Goal: Task Accomplishment & Management: Use online tool/utility

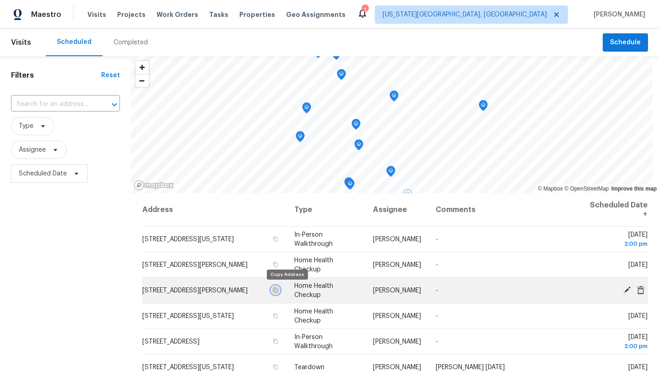
click at [278, 289] on icon "button" at bounding box center [275, 290] width 5 height 5
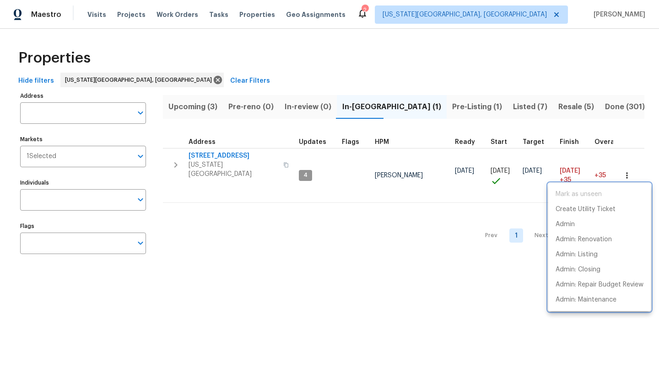
click at [463, 107] on div at bounding box center [329, 185] width 659 height 371
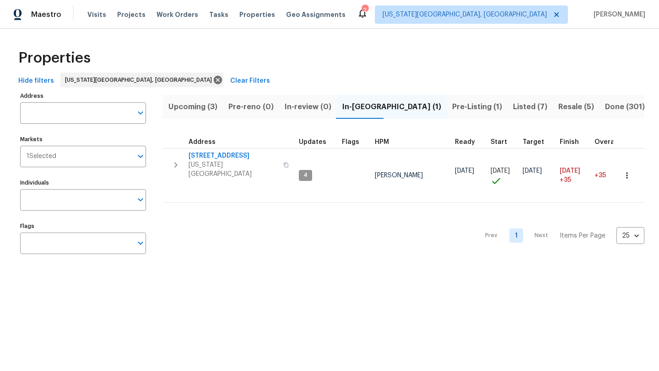
click at [513, 107] on span "Listed (7)" at bounding box center [530, 107] width 34 height 13
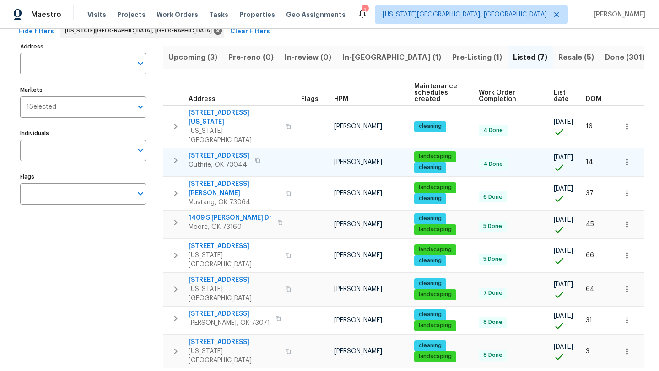
scroll to position [52, 0]
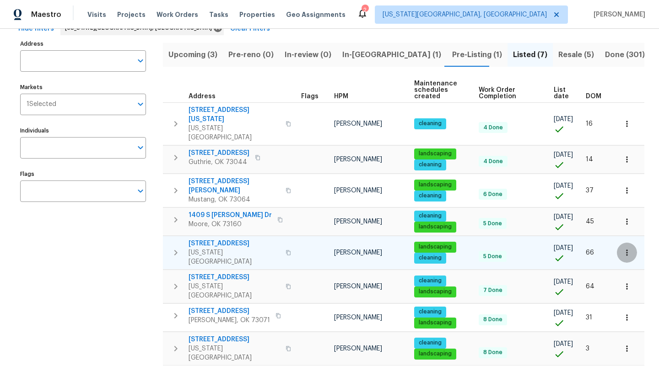
click at [623, 248] on icon "button" at bounding box center [626, 252] width 9 height 9
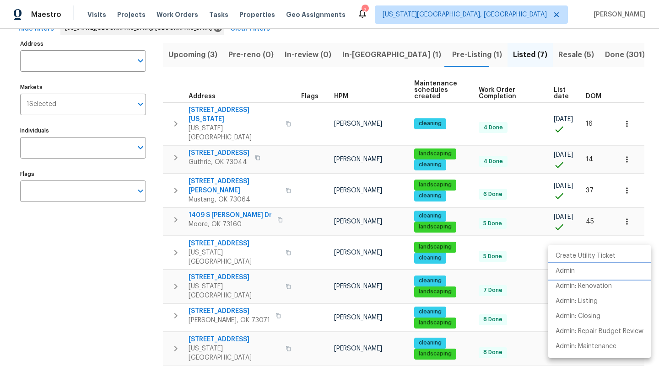
click at [560, 268] on p "Admin" at bounding box center [564, 272] width 19 height 10
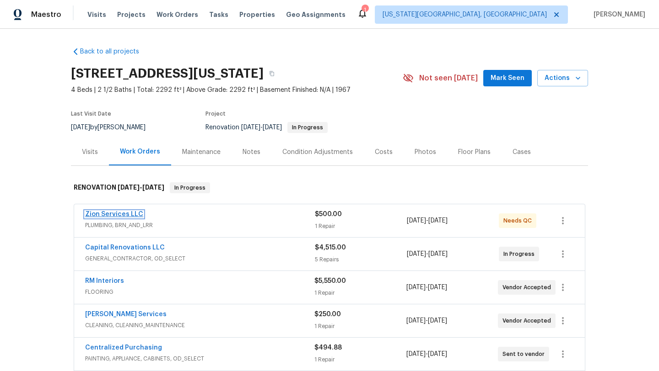
click at [110, 212] on link "Zion Services LLC" at bounding box center [114, 214] width 58 height 6
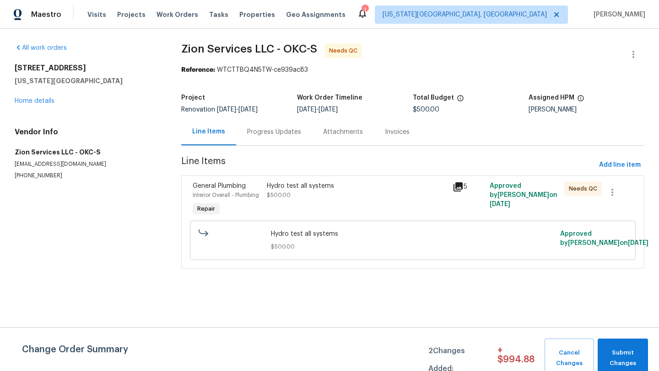
click at [256, 134] on div "Progress Updates" at bounding box center [274, 132] width 54 height 9
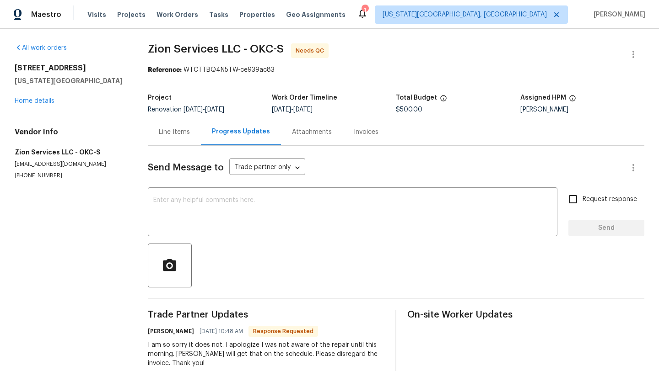
click at [183, 133] on div "Line Items" at bounding box center [174, 132] width 31 height 9
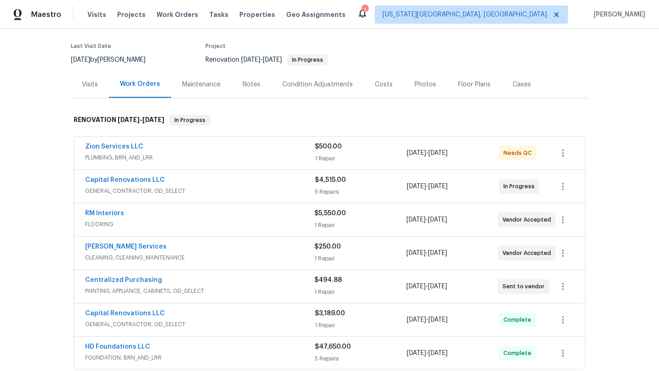
scroll to position [70, 0]
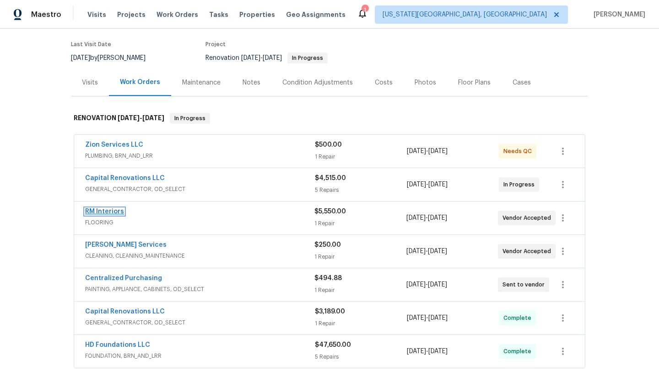
click at [100, 213] on link "RM Interiors" at bounding box center [104, 212] width 39 height 6
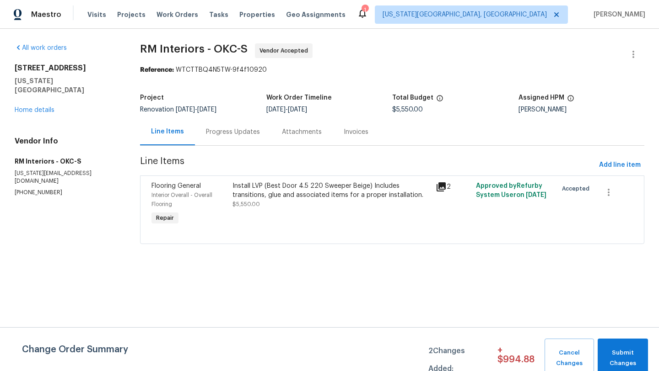
click at [185, 185] on span "Flooring General" at bounding box center [175, 186] width 49 height 6
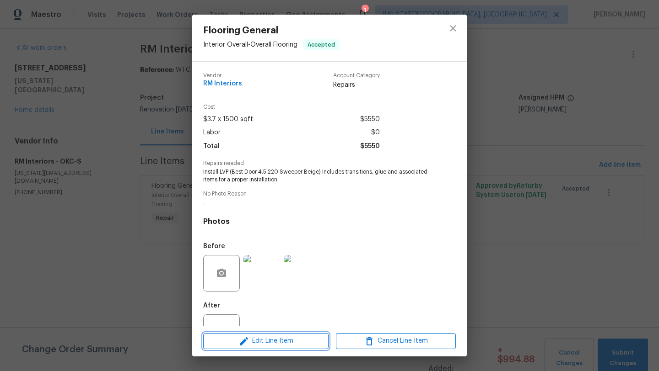
click at [254, 343] on span "Edit Line Item" at bounding box center [266, 341] width 120 height 11
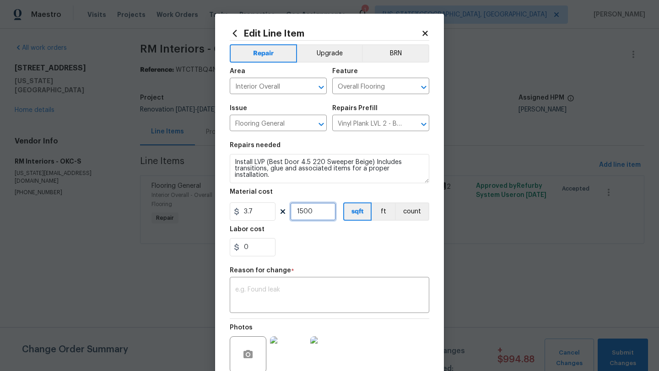
click at [317, 214] on input "1500" at bounding box center [313, 212] width 46 height 18
type input "1550"
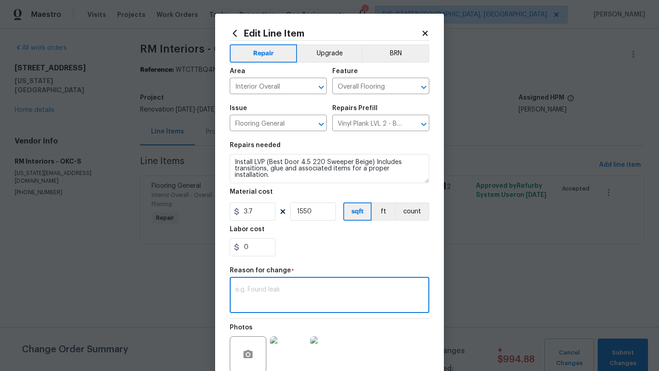
click at [282, 295] on textarea at bounding box center [329, 296] width 188 height 19
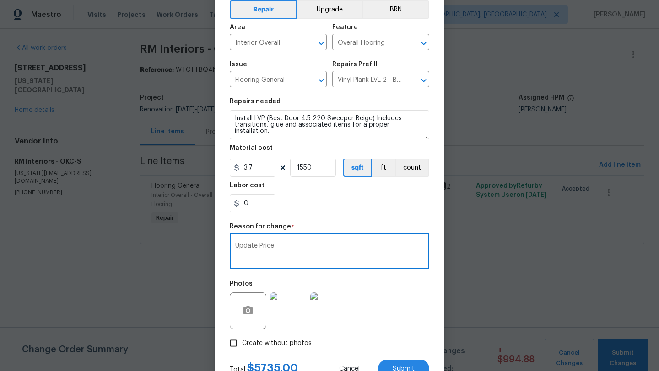
scroll to position [66, 0]
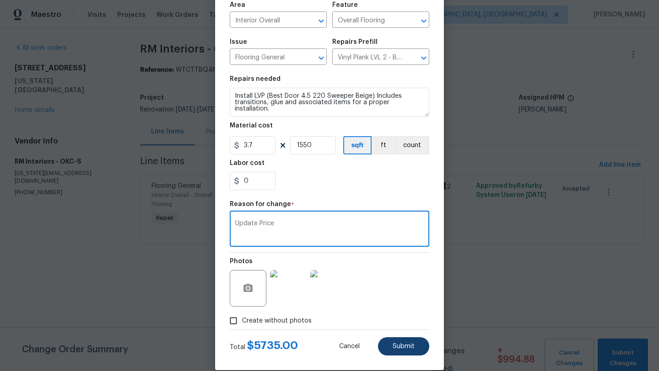
type textarea "Update Price"
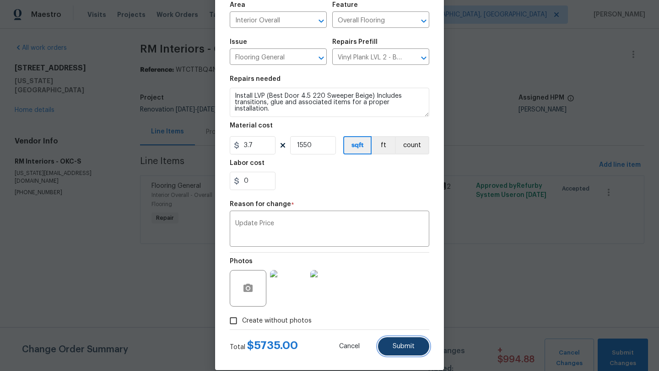
click at [393, 340] on button "Submit" at bounding box center [403, 347] width 51 height 18
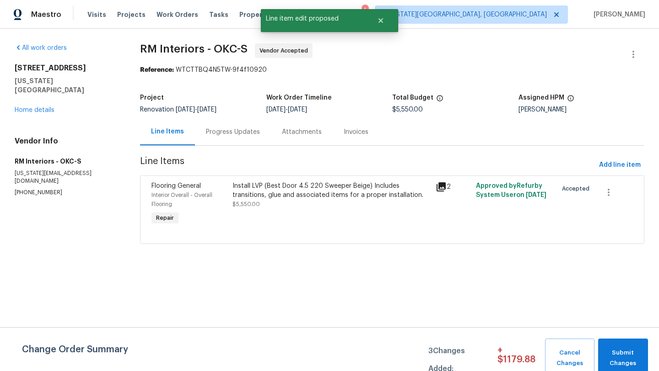
scroll to position [0, 0]
click at [610, 357] on span "Submit Changes" at bounding box center [622, 358] width 41 height 21
